Goal: Information Seeking & Learning: Learn about a topic

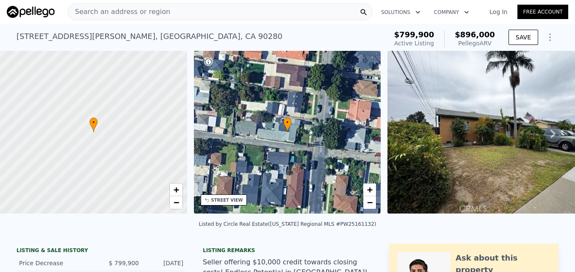
click at [180, 11] on div "Search an address or region" at bounding box center [220, 11] width 305 height 17
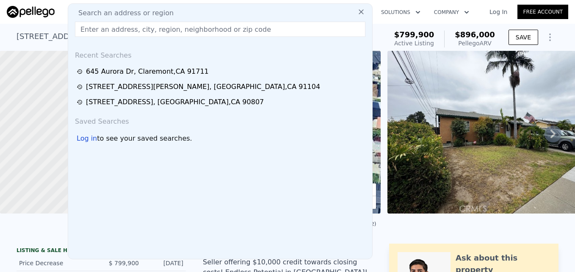
click at [171, 30] on input "text" at bounding box center [220, 29] width 290 height 15
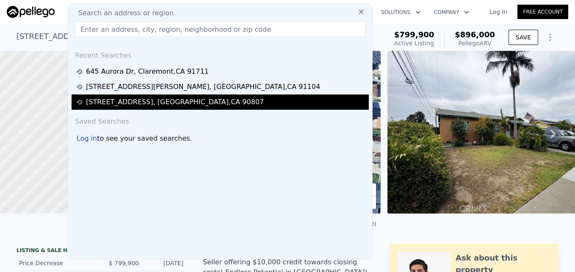
type input "[STREET_ADDRESS]"
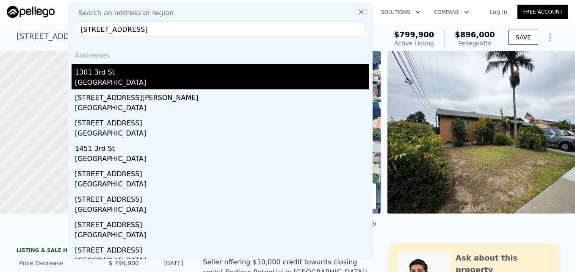
click at [167, 69] on div "1301 3rd St" at bounding box center [222, 71] width 294 height 14
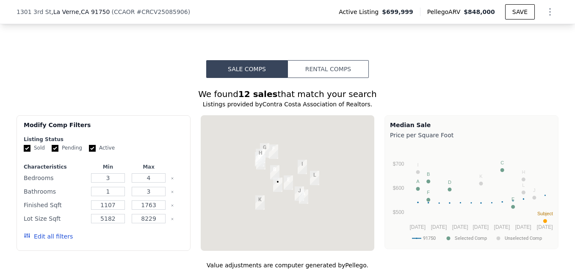
scroll to position [784, 0]
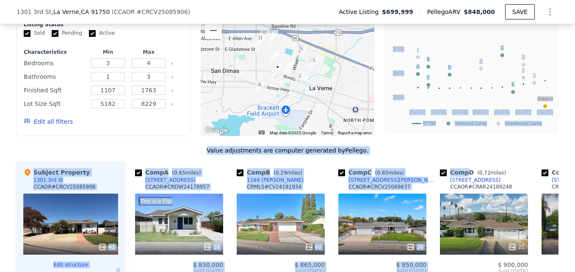
drag, startPoint x: 541, startPoint y: 99, endPoint x: 453, endPoint y: 155, distance: 103.4
click at [453, 155] on div "We found 12 sales that match your search Listings provided by Contra Costa Asso…" at bounding box center [288, 210] width 542 height 475
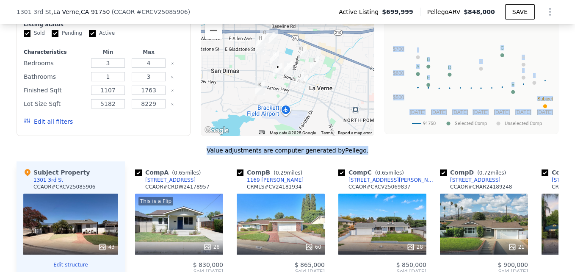
click at [454, 153] on div "Value adjustments are computer generated by Pellego ." at bounding box center [288, 150] width 542 height 8
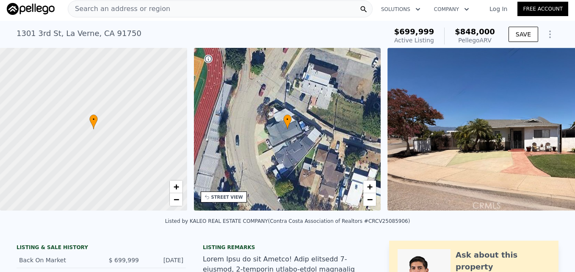
scroll to position [0, 3]
click at [207, 10] on div "Search an address or region" at bounding box center [220, 8] width 305 height 17
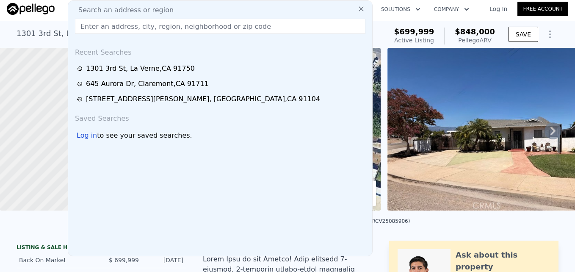
click at [174, 25] on input "text" at bounding box center [220, 26] width 290 height 15
click at [473, 224] on div "Listed by KALEO REAL ESTATE COMPANY (Contra Costa Association of Realtors #CRCV…" at bounding box center [287, 223] width 575 height 20
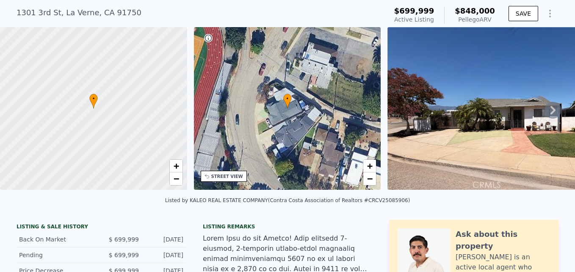
scroll to position [3, 0]
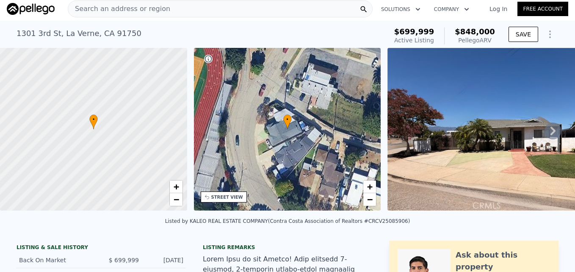
click at [148, 10] on span "Search an address or region" at bounding box center [119, 9] width 102 height 10
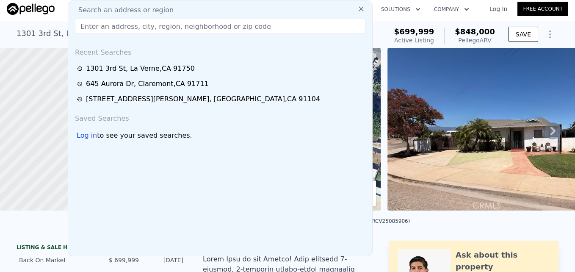
click at [146, 22] on input "text" at bounding box center [220, 26] width 290 height 15
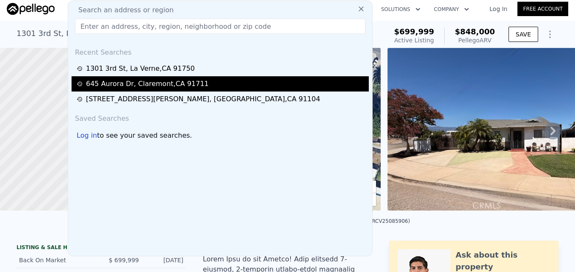
type input "[PERSON_NAME]"
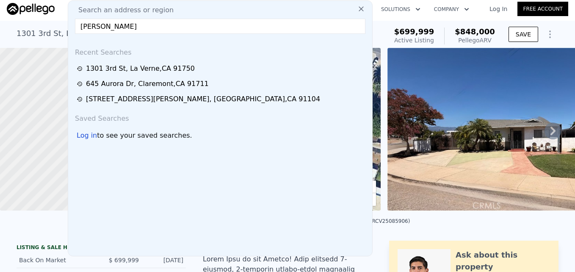
click at [139, 25] on input "[PERSON_NAME]" at bounding box center [220, 26] width 290 height 15
click at [170, 29] on input "text" at bounding box center [220, 26] width 290 height 15
paste input "[STREET_ADDRESS][PERSON_NAME]"
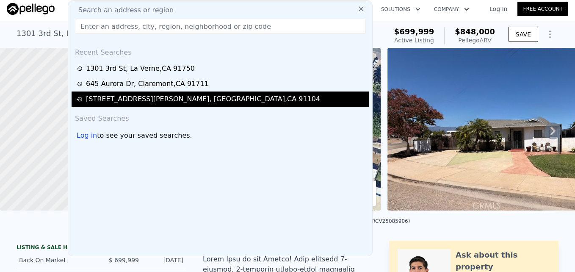
type input "[STREET_ADDRESS][PERSON_NAME]"
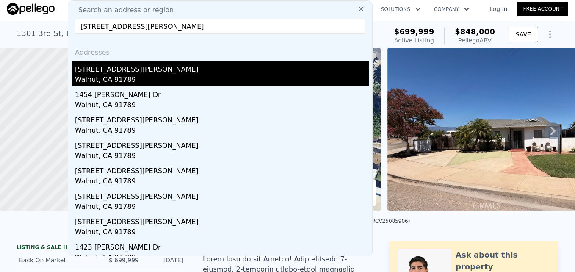
click at [181, 73] on div "[STREET_ADDRESS][PERSON_NAME]" at bounding box center [222, 68] width 294 height 14
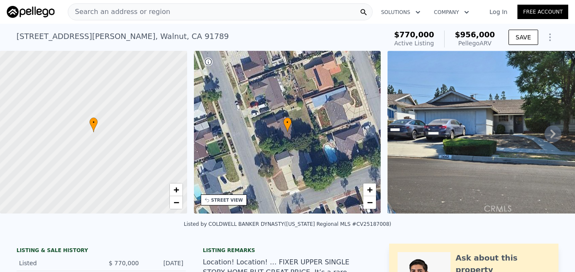
click at [166, 6] on div "Search an address or region" at bounding box center [220, 11] width 305 height 17
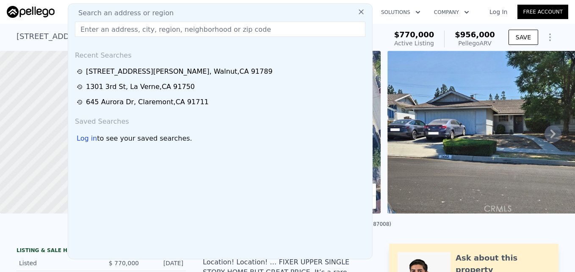
click at [149, 31] on input "text" at bounding box center [220, 29] width 290 height 15
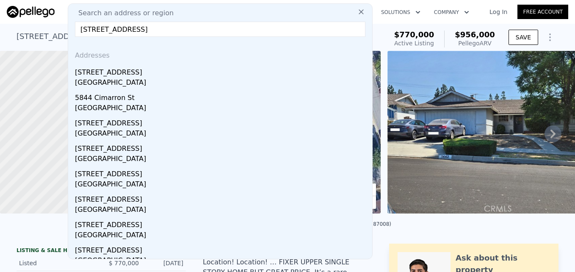
type input "[STREET_ADDRESS]"
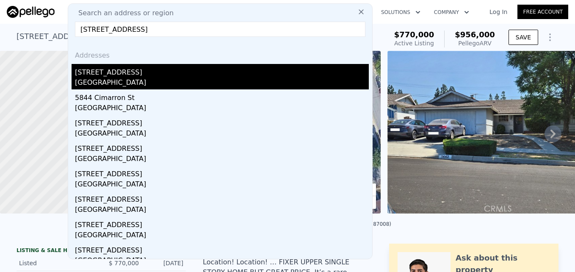
click at [168, 76] on div "[STREET_ADDRESS]" at bounding box center [222, 71] width 294 height 14
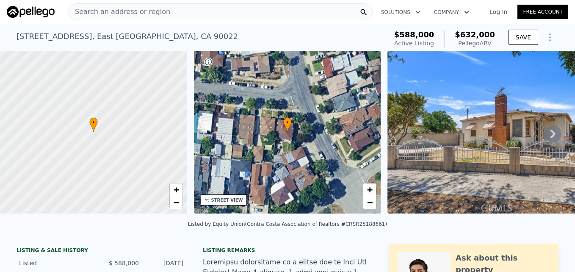
click at [217, 17] on div "Search an address or region" at bounding box center [220, 11] width 305 height 17
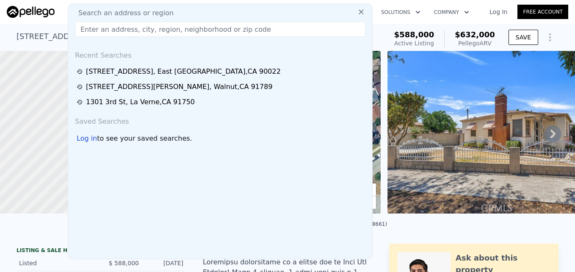
click at [203, 29] on input "text" at bounding box center [220, 29] width 290 height 15
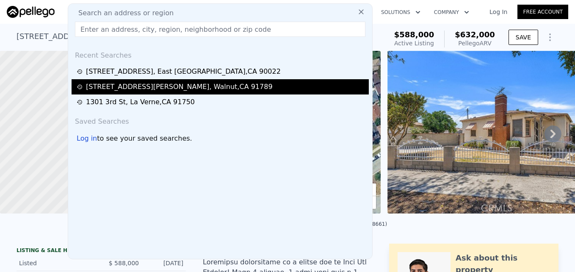
type input "[STREET_ADDRESS][PERSON_NAME]"
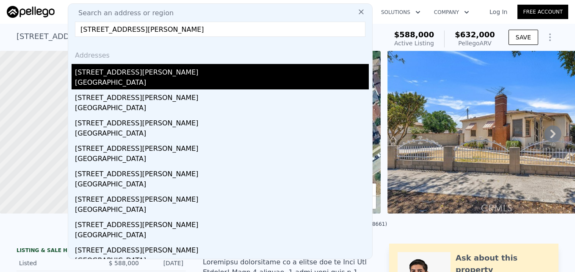
click at [162, 69] on div "[STREET_ADDRESS][PERSON_NAME]" at bounding box center [222, 71] width 294 height 14
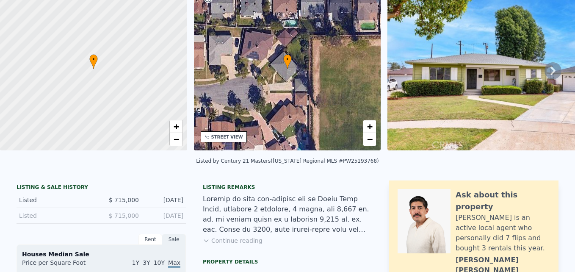
scroll to position [3, 0]
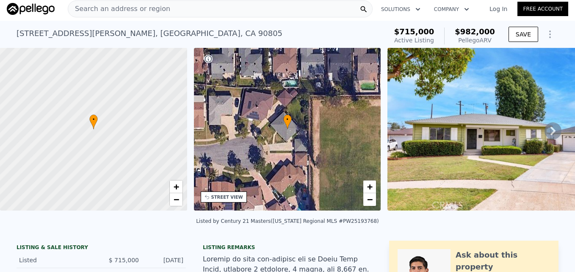
click at [230, 9] on div "Search an address or region" at bounding box center [220, 8] width 305 height 17
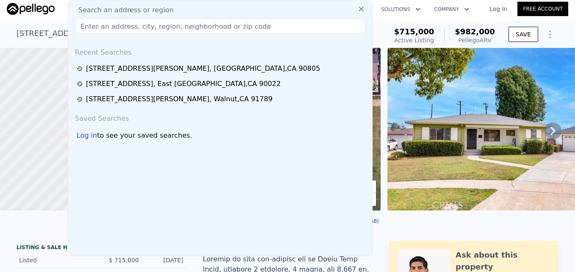
click at [214, 31] on input "text" at bounding box center [220, 26] width 290 height 15
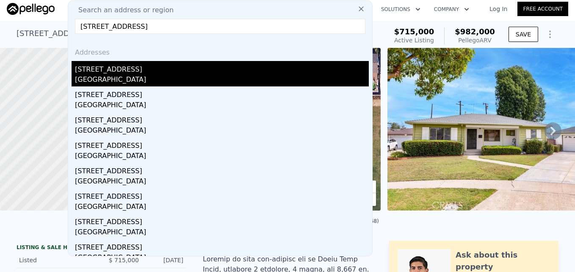
type input "[STREET_ADDRESS]"
click at [167, 64] on div "[STREET_ADDRESS]" at bounding box center [222, 68] width 294 height 14
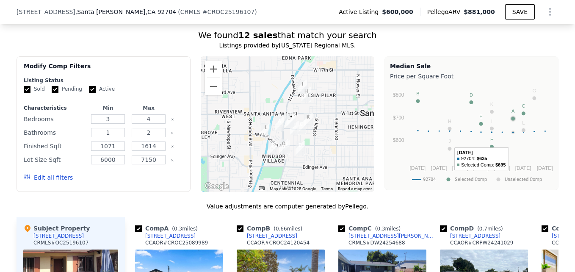
scroll to position [672, 0]
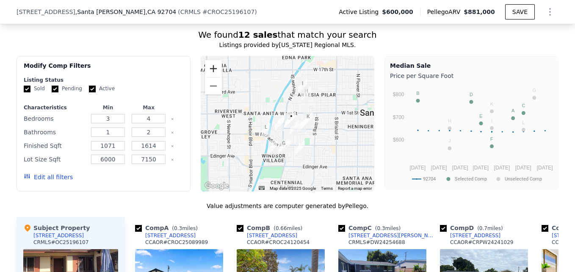
click at [211, 73] on button "Zoom in" at bounding box center [213, 68] width 17 height 17
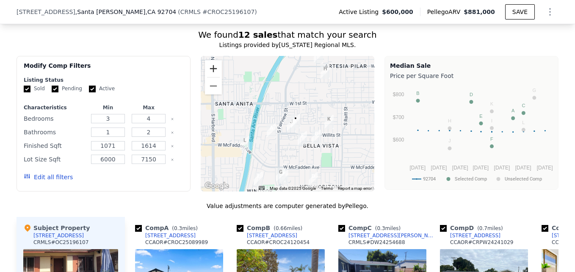
click at [211, 73] on button "Zoom in" at bounding box center [213, 68] width 17 height 17
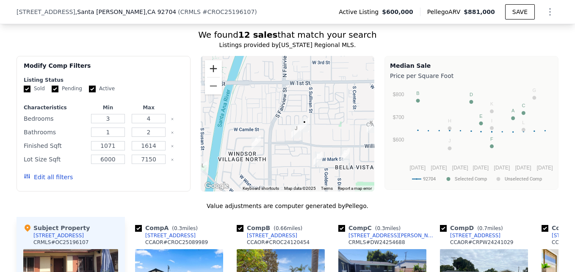
click at [211, 73] on button "Zoom in" at bounding box center [213, 68] width 17 height 17
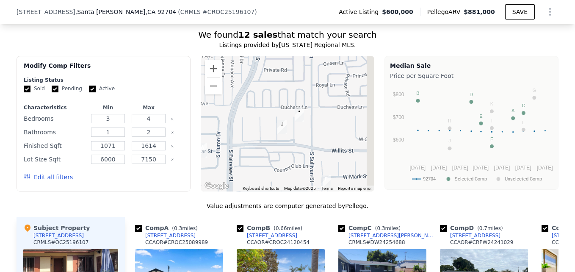
drag, startPoint x: 344, startPoint y: 153, endPoint x: 313, endPoint y: 128, distance: 39.7
click at [313, 128] on div at bounding box center [288, 123] width 174 height 135
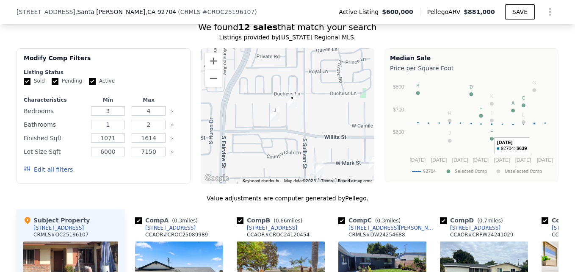
scroll to position [679, 0]
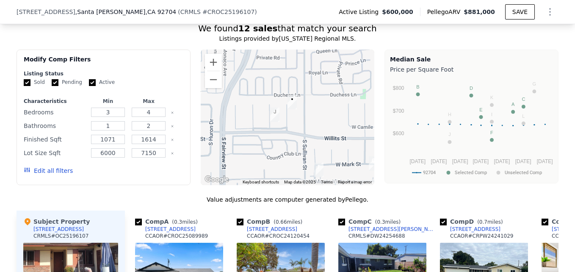
click at [207, 93] on div at bounding box center [288, 117] width 174 height 135
click at [210, 88] on button "Zoom out" at bounding box center [213, 79] width 17 height 17
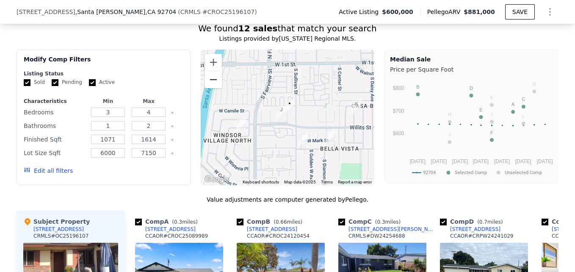
click at [210, 88] on button "Zoom out" at bounding box center [213, 79] width 17 height 17
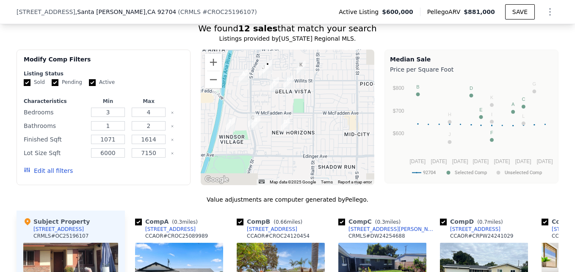
drag, startPoint x: 283, startPoint y: 149, endPoint x: 260, endPoint y: 103, distance: 51.9
click at [260, 103] on div at bounding box center [288, 117] width 174 height 135
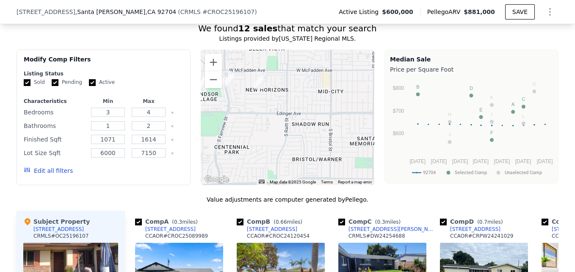
drag, startPoint x: 298, startPoint y: 109, endPoint x: 269, endPoint y: 61, distance: 56.0
click at [269, 61] on div at bounding box center [288, 117] width 174 height 135
click at [217, 85] on button "Zoom out" at bounding box center [213, 79] width 17 height 17
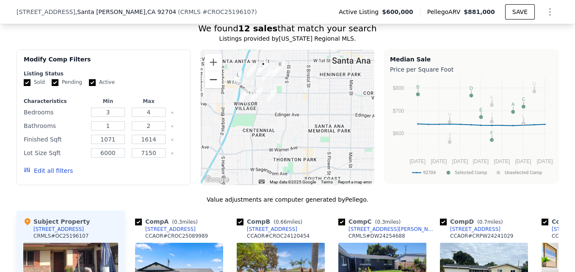
click at [217, 85] on button "Zoom out" at bounding box center [213, 79] width 17 height 17
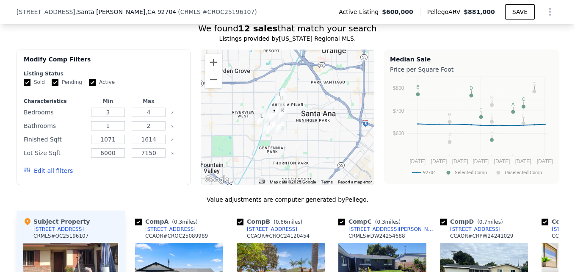
drag, startPoint x: 271, startPoint y: 93, endPoint x: 270, endPoint y: 122, distance: 29.6
click at [270, 121] on img "509 S Glenarbor St" at bounding box center [274, 113] width 9 height 14
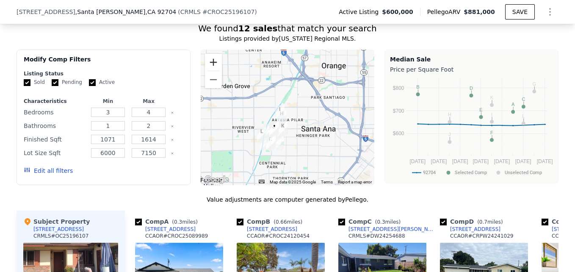
click at [213, 63] on button "Zoom in" at bounding box center [213, 62] width 17 height 17
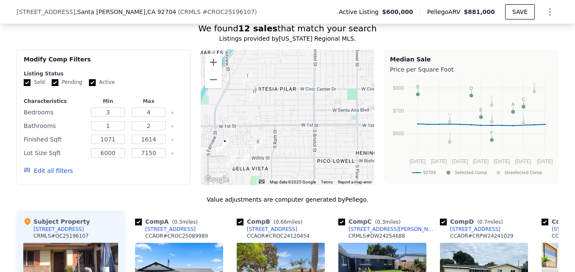
click at [251, 91] on img "517 Sunset St" at bounding box center [254, 94] width 9 height 14
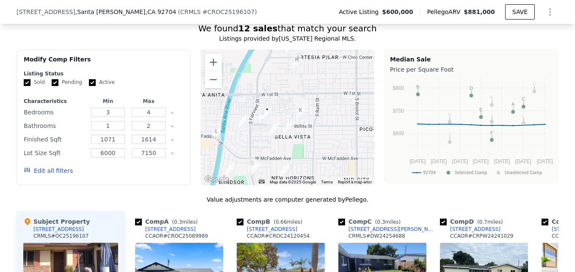
drag, startPoint x: 276, startPoint y: 159, endPoint x: 322, endPoint y: 125, distance: 56.7
click at [322, 125] on div at bounding box center [288, 117] width 174 height 135
click at [210, 64] on button "Zoom in" at bounding box center [213, 62] width 17 height 17
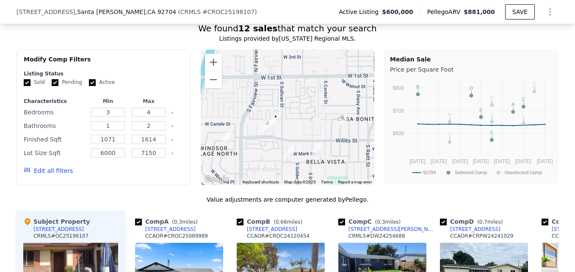
drag, startPoint x: 229, startPoint y: 91, endPoint x: 258, endPoint y: 97, distance: 30.2
click at [258, 97] on div at bounding box center [288, 117] width 174 height 135
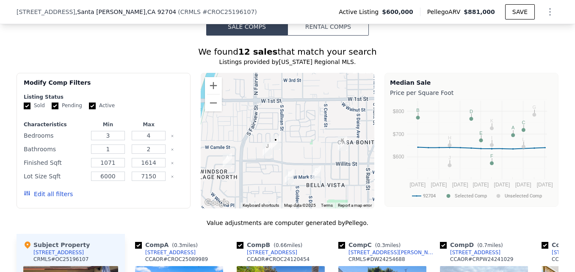
scroll to position [644, 0]
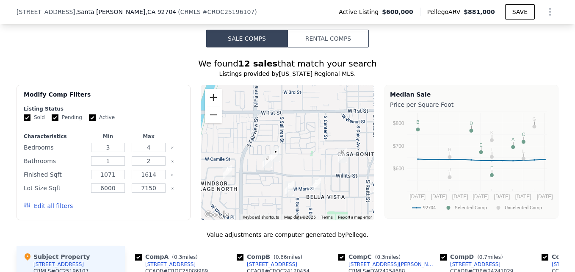
click at [207, 99] on button "Zoom in" at bounding box center [213, 97] width 17 height 17
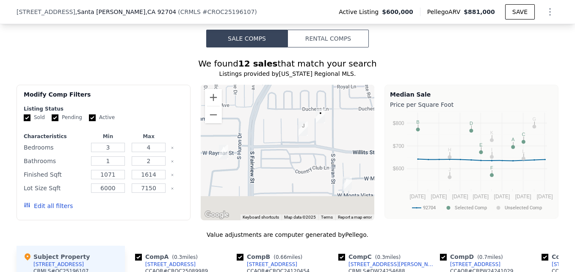
drag, startPoint x: 319, startPoint y: 138, endPoint x: 326, endPoint y: 133, distance: 9.1
click at [326, 133] on div at bounding box center [288, 152] width 174 height 135
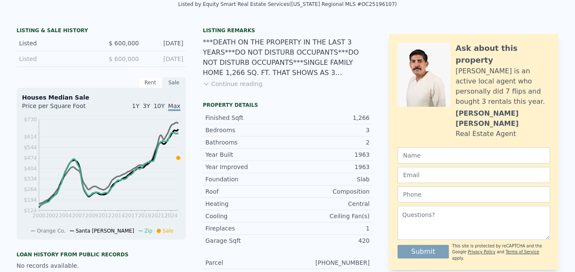
scroll to position [3, 0]
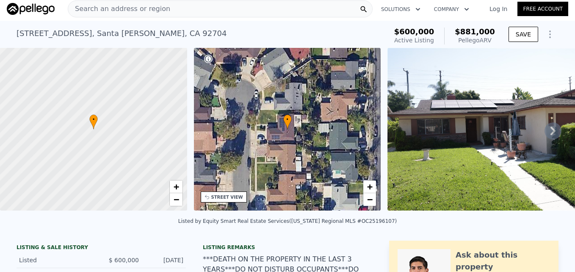
click at [174, 9] on div "Search an address or region" at bounding box center [220, 8] width 305 height 17
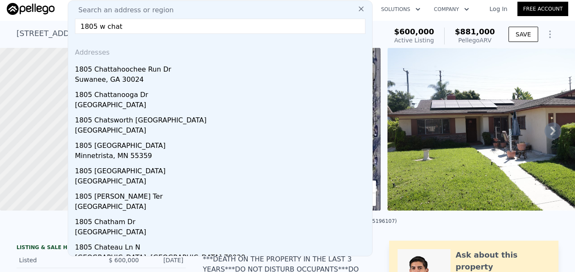
type input "1805 w chat"
click at [174, 33] on input "1805 w chat" at bounding box center [220, 26] width 290 height 15
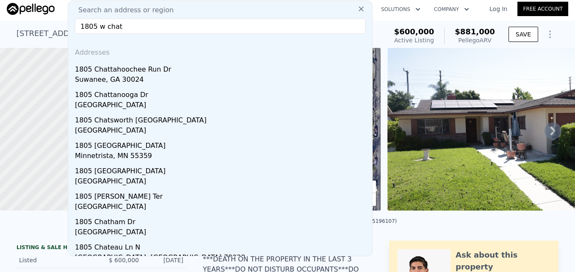
click at [174, 33] on input "1805 w chat" at bounding box center [220, 26] width 290 height 15
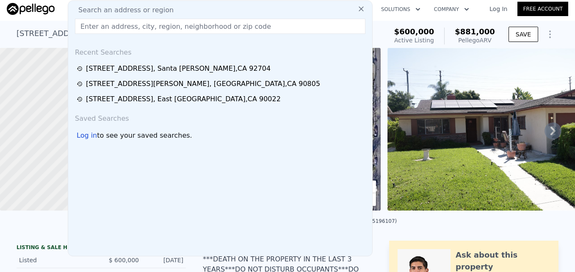
paste input "[STREET_ADDRESS]"
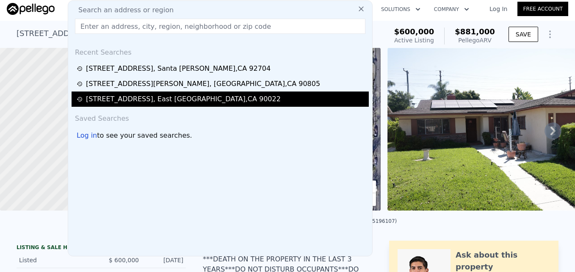
type input "[STREET_ADDRESS]"
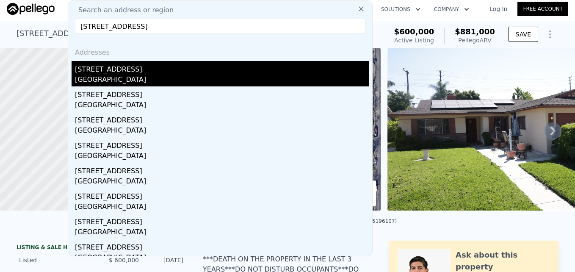
click at [147, 71] on div "[STREET_ADDRESS]" at bounding box center [222, 68] width 294 height 14
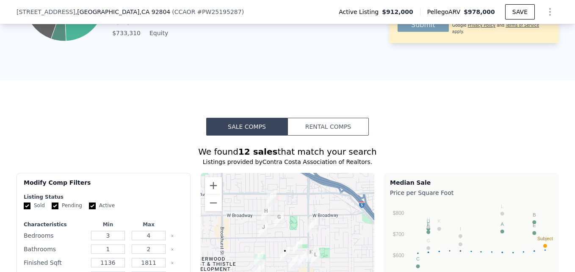
scroll to position [415, 0]
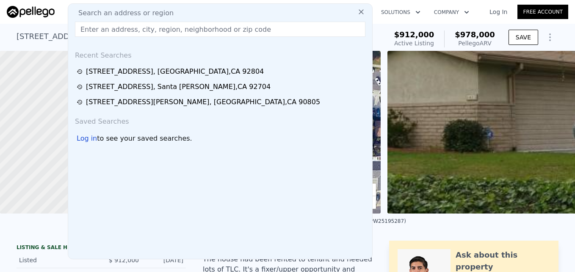
click at [126, 15] on span "Search an address or region" at bounding box center [123, 13] width 102 height 10
drag, startPoint x: 126, startPoint y: 15, endPoint x: 118, endPoint y: 31, distance: 18.0
click at [118, 31] on input "text" at bounding box center [220, 29] width 290 height 15
click at [119, 30] on input "text" at bounding box center [220, 29] width 290 height 15
paste input "[STREET_ADDRESS]"
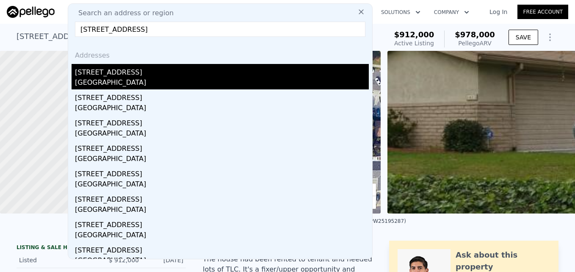
type input "[STREET_ADDRESS]"
click at [138, 75] on div "[STREET_ADDRESS]" at bounding box center [222, 71] width 294 height 14
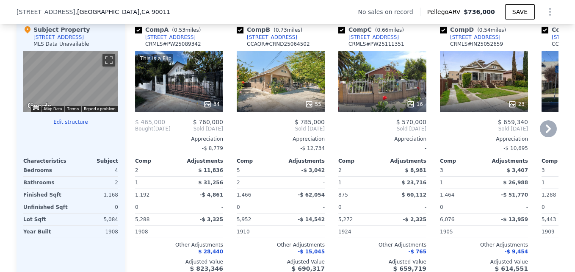
drag, startPoint x: 460, startPoint y: 183, endPoint x: 508, endPoint y: 267, distance: 96.7
click at [537, 247] on div "Comp A ( 0.53 miles) [STREET_ADDRESS] CRMLS # PW25089342 This is a Flip 34 $ 46…" at bounding box center [342, 149] width 434 height 260
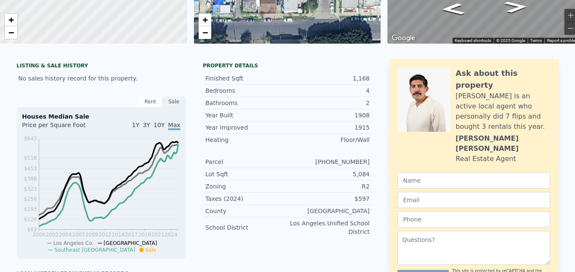
scroll to position [3, 0]
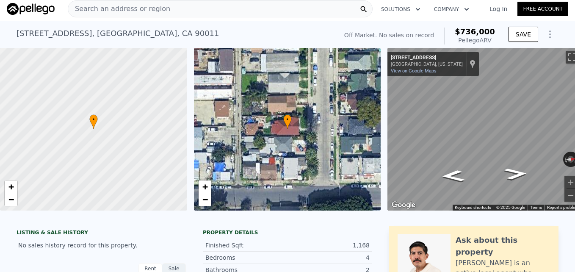
click at [208, 5] on div "Search an address or region" at bounding box center [220, 8] width 305 height 17
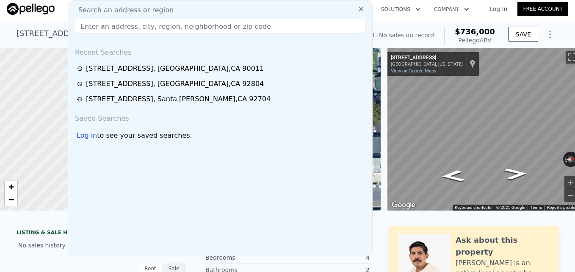
click at [188, 20] on input "text" at bounding box center [220, 26] width 290 height 15
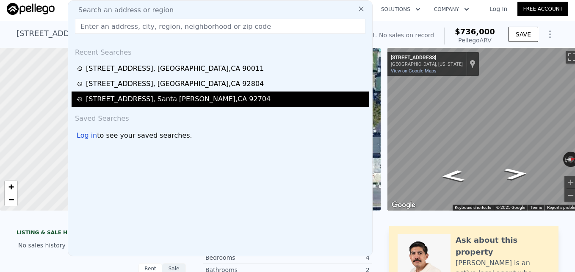
type input "[STREET_ADDRESS]"
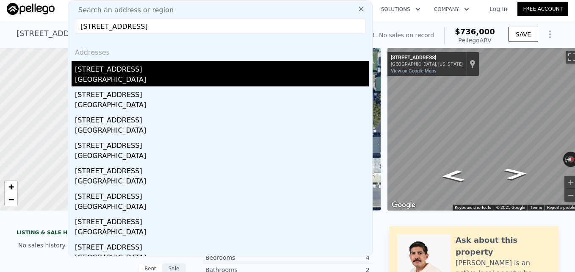
click at [158, 73] on div "[STREET_ADDRESS]" at bounding box center [222, 68] width 294 height 14
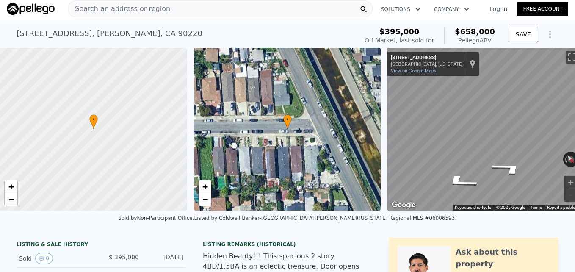
click at [227, 4] on div "Search an address or region" at bounding box center [220, 8] width 305 height 17
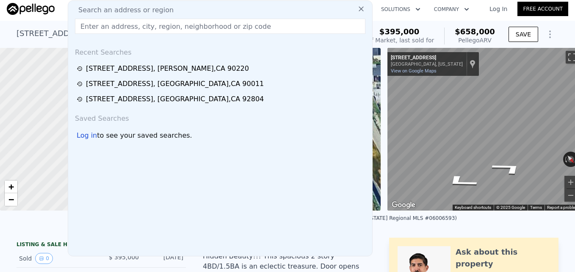
click at [162, 29] on input "text" at bounding box center [220, 26] width 290 height 15
paste input "[STREET_ADDRESS][PERSON_NAME]"
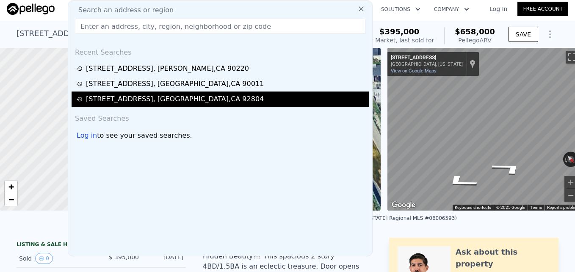
type input "[STREET_ADDRESS][PERSON_NAME]"
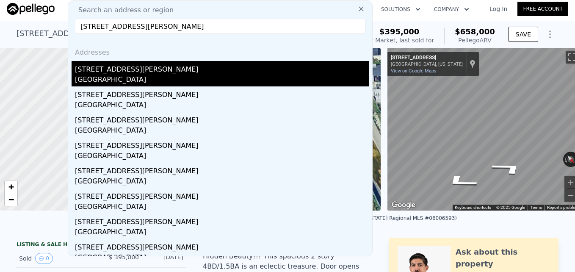
click at [193, 76] on div "[GEOGRAPHIC_DATA]" at bounding box center [222, 81] width 294 height 12
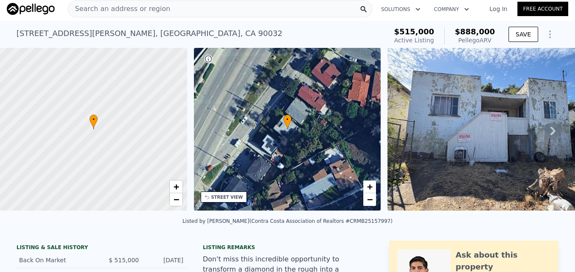
click at [255, 8] on div "Search an address or region" at bounding box center [220, 8] width 305 height 17
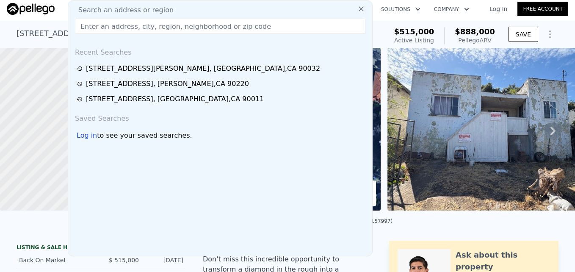
click at [239, 23] on input "text" at bounding box center [220, 26] width 290 height 15
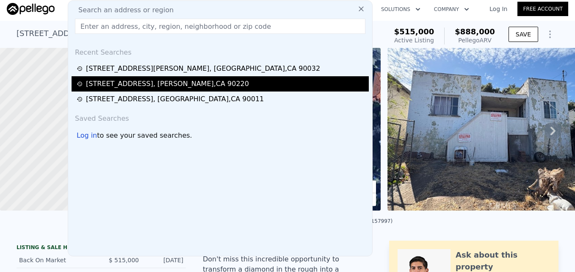
type input "[STREET_ADDRESS][PERSON_NAME]"
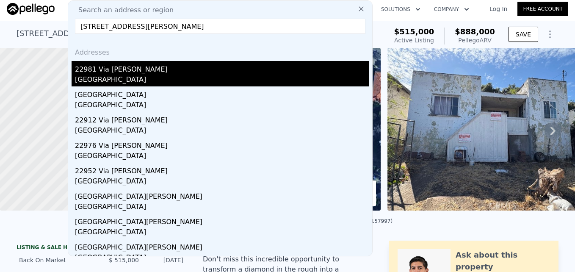
click at [180, 76] on div "[GEOGRAPHIC_DATA]" at bounding box center [222, 81] width 294 height 12
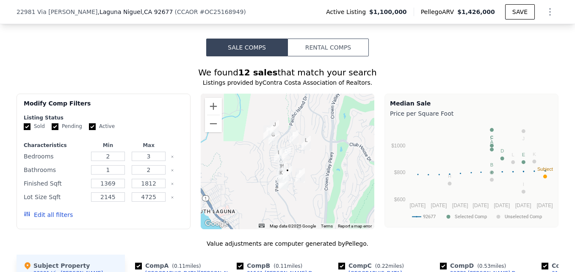
scroll to position [702, 0]
click at [209, 112] on button "Zoom in" at bounding box center [213, 106] width 17 height 17
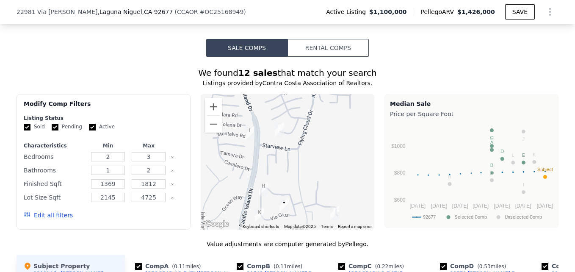
drag, startPoint x: 276, startPoint y: 162, endPoint x: 269, endPoint y: 108, distance: 54.1
click at [269, 108] on div at bounding box center [288, 161] width 174 height 135
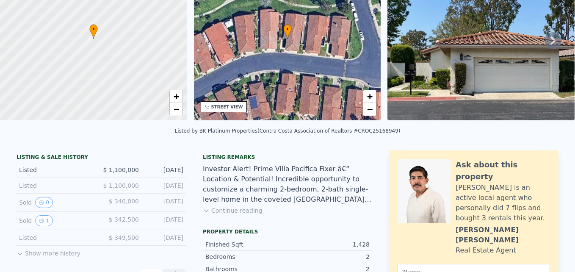
scroll to position [0, 0]
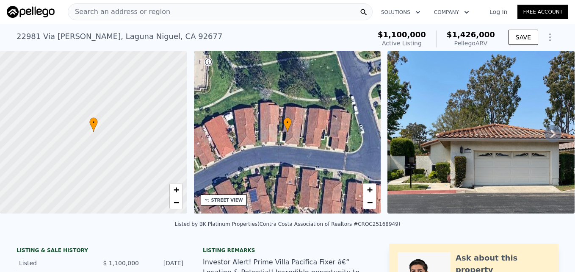
click at [159, 11] on div "Search an address or region" at bounding box center [220, 11] width 305 height 17
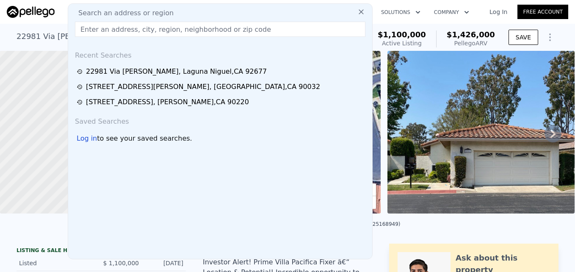
click at [158, 26] on input "text" at bounding box center [220, 29] width 290 height 15
click at [169, 29] on input "text" at bounding box center [220, 29] width 290 height 15
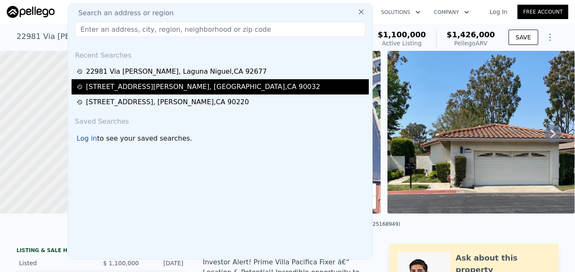
type input "[STREET_ADDRESS]"
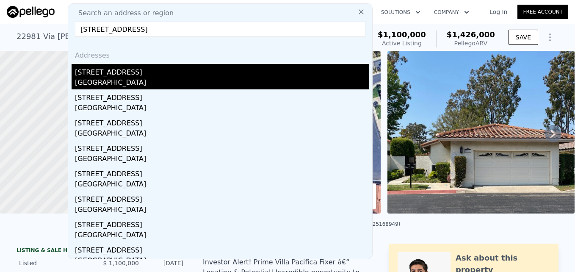
click at [169, 73] on div "[STREET_ADDRESS]" at bounding box center [222, 71] width 294 height 14
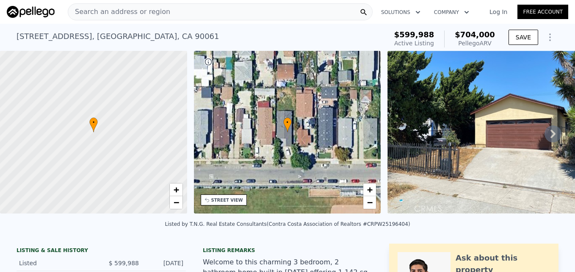
click at [218, 6] on div "Search an address or region" at bounding box center [220, 11] width 305 height 17
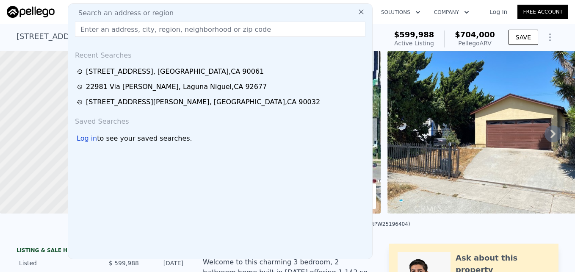
click at [186, 28] on input "text" at bounding box center [220, 29] width 290 height 15
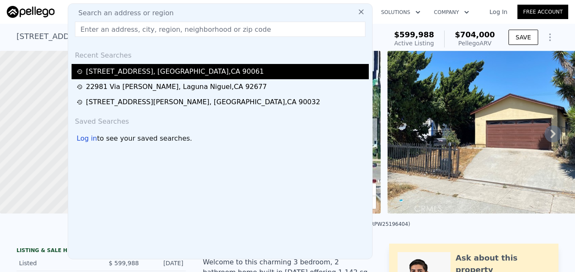
type input "[STREET_ADDRESS]"
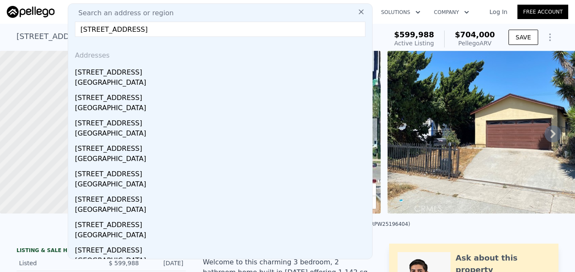
drag, startPoint x: 132, startPoint y: 68, endPoint x: 131, endPoint y: 2, distance: 66.0
click at [132, 68] on div "[STREET_ADDRESS]" at bounding box center [222, 71] width 294 height 14
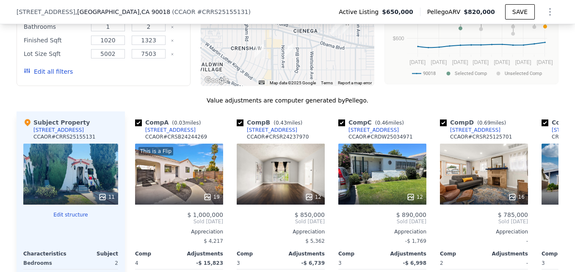
scroll to position [731, 0]
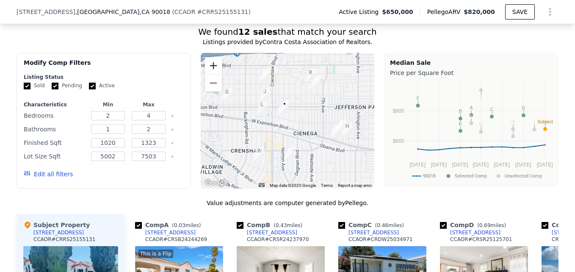
click at [206, 66] on button "Zoom in" at bounding box center [213, 65] width 17 height 17
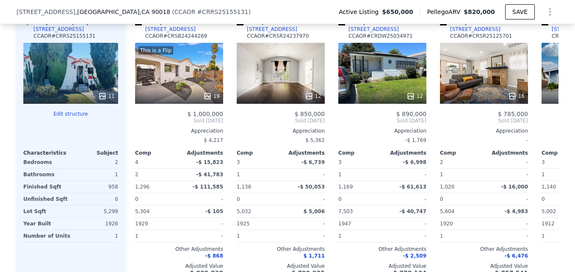
scroll to position [0, 16]
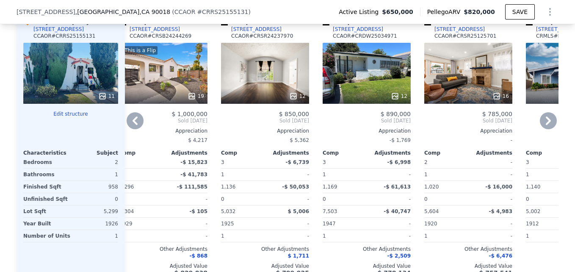
drag, startPoint x: 289, startPoint y: 181, endPoint x: 472, endPoint y: 149, distance: 186.0
click at [472, 146] on div "-" at bounding box center [468, 140] width 88 height 12
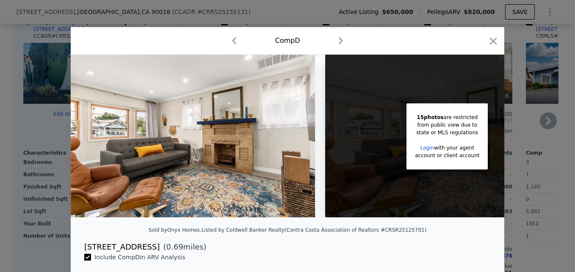
click at [561, 123] on div at bounding box center [287, 136] width 575 height 272
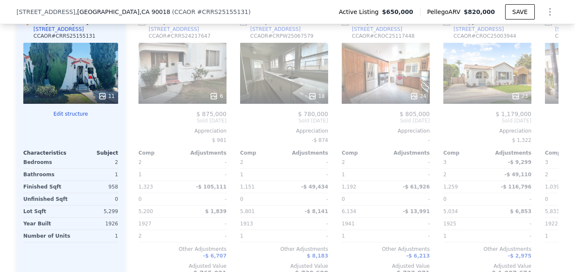
scroll to position [0, 612]
